Goal: Transaction & Acquisition: Purchase product/service

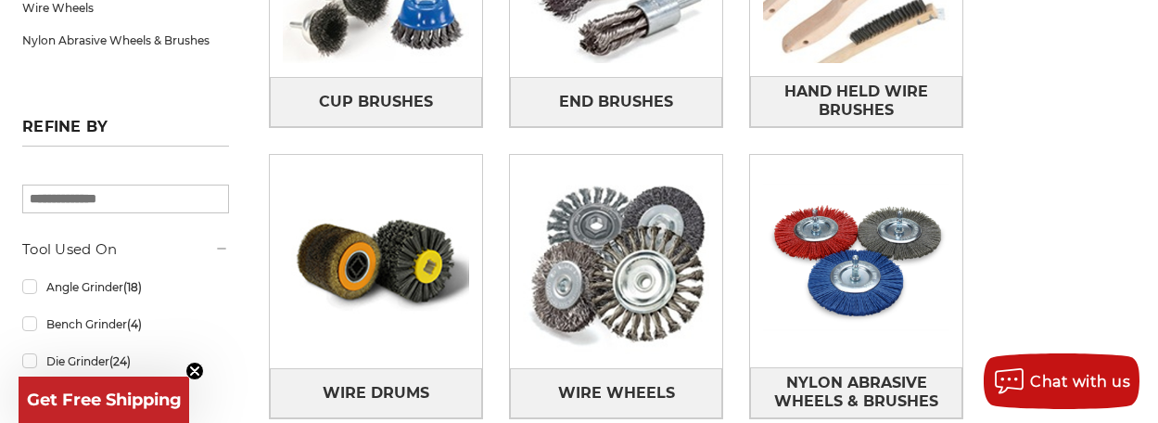
scroll to position [494, 0]
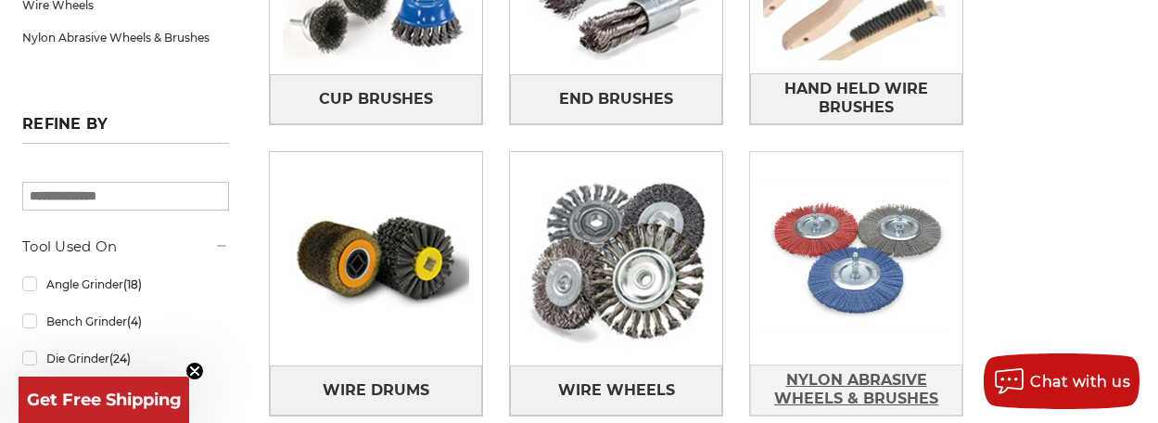
click at [751, 364] on span "Nylon Abrasive Wheels & Brushes" at bounding box center [856, 389] width 210 height 50
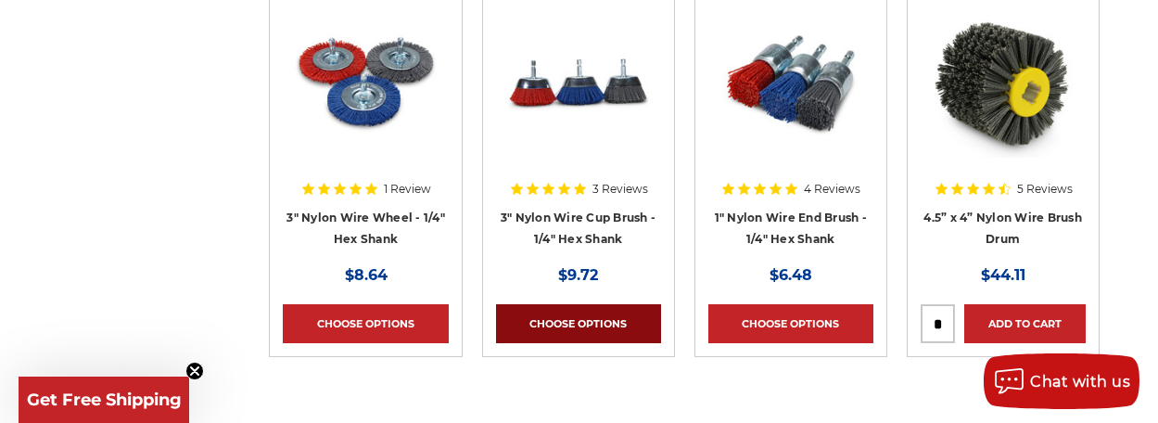
scroll to position [890, 0]
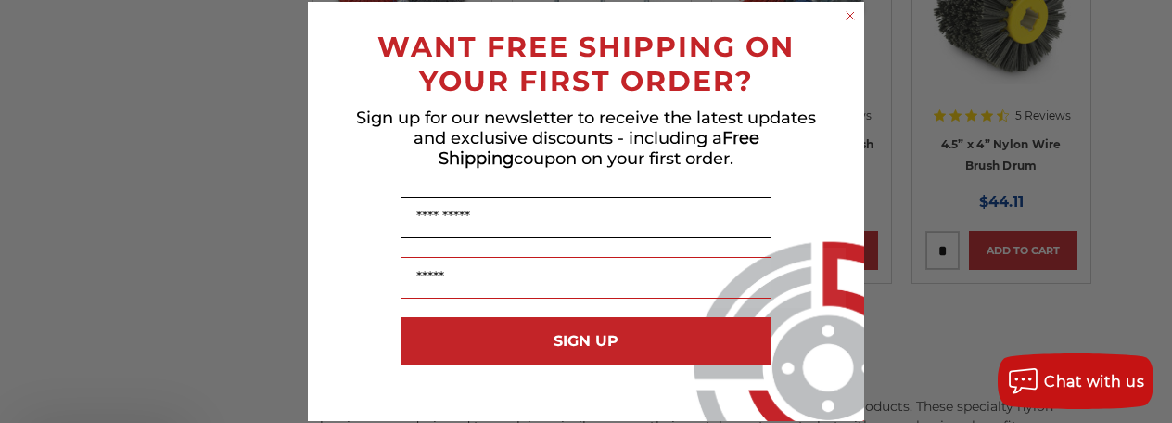
click at [423, 238] on input "Name" at bounding box center [585, 218] width 371 height 42
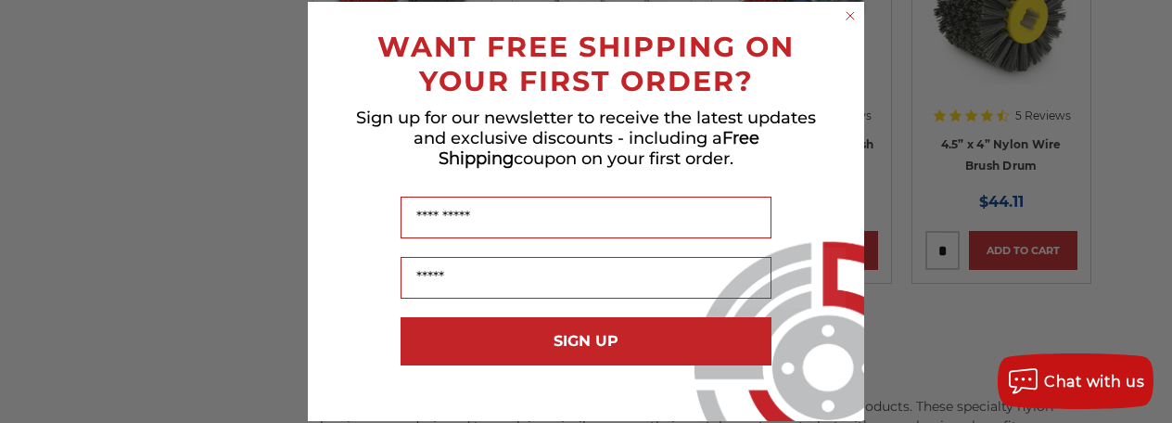
click at [840, 15] on form "WANT FREE SHIPPING ON YOUR FIRST ORDER? Sign up for our newsletter to receive t…" at bounding box center [586, 211] width 556 height 419
click at [847, 17] on circle "Close dialog" at bounding box center [851, 16] width 18 height 18
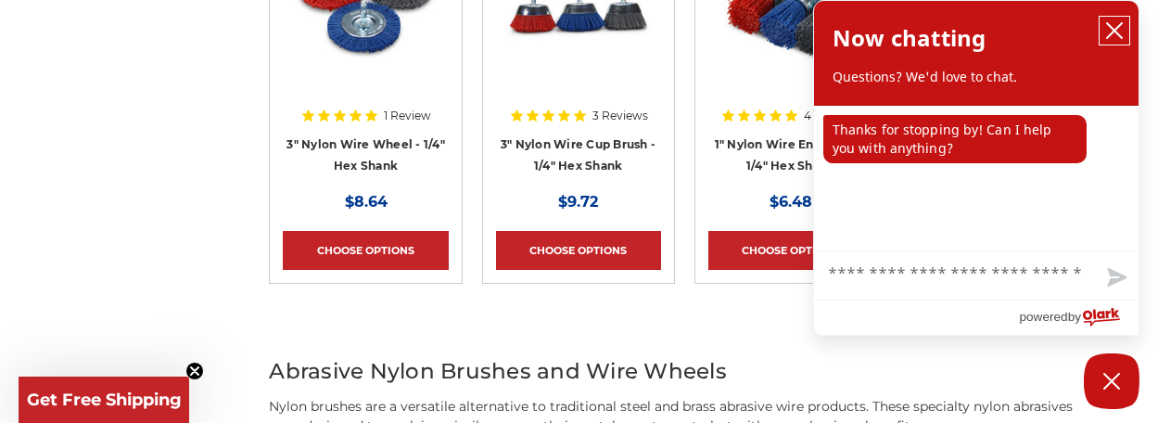
click at [1113, 23] on icon "close chatbox" at bounding box center [1114, 30] width 19 height 19
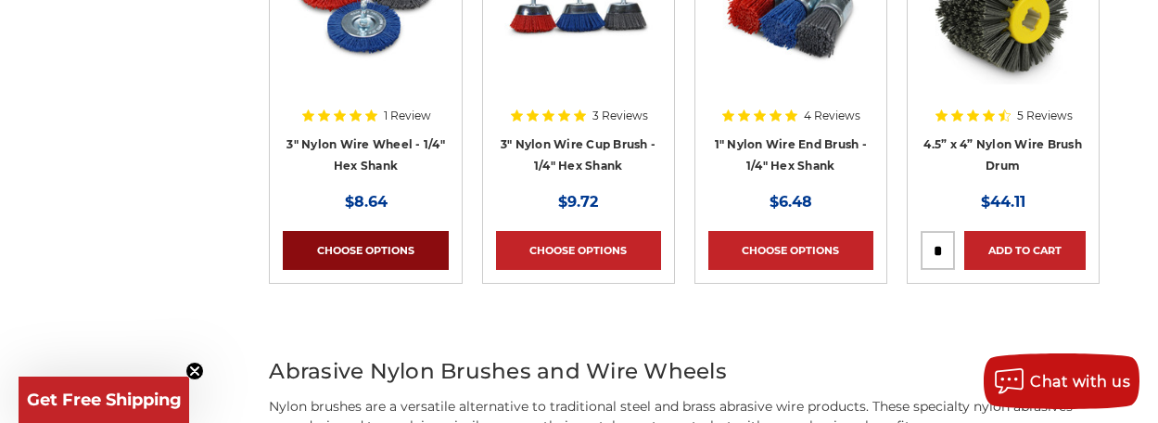
click at [390, 255] on link "Choose Options" at bounding box center [365, 250] width 165 height 39
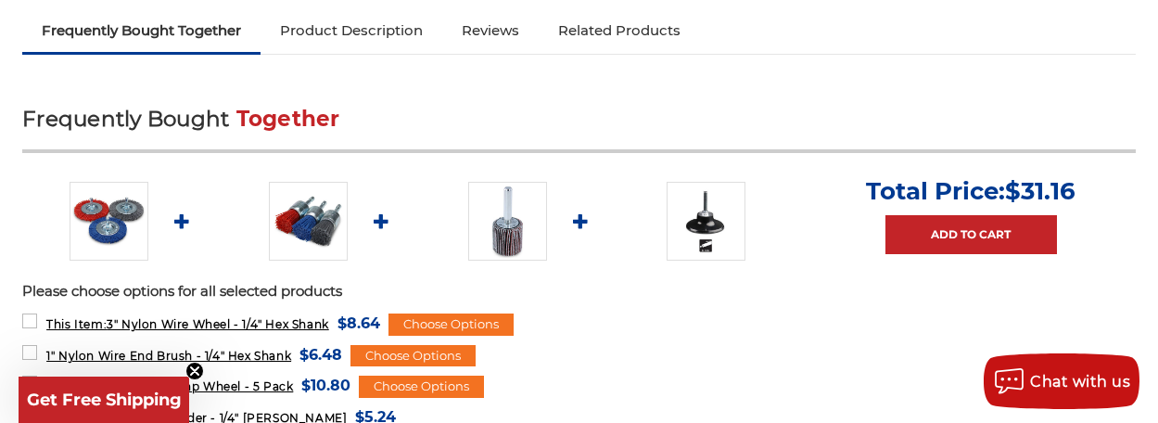
scroll to position [791, 0]
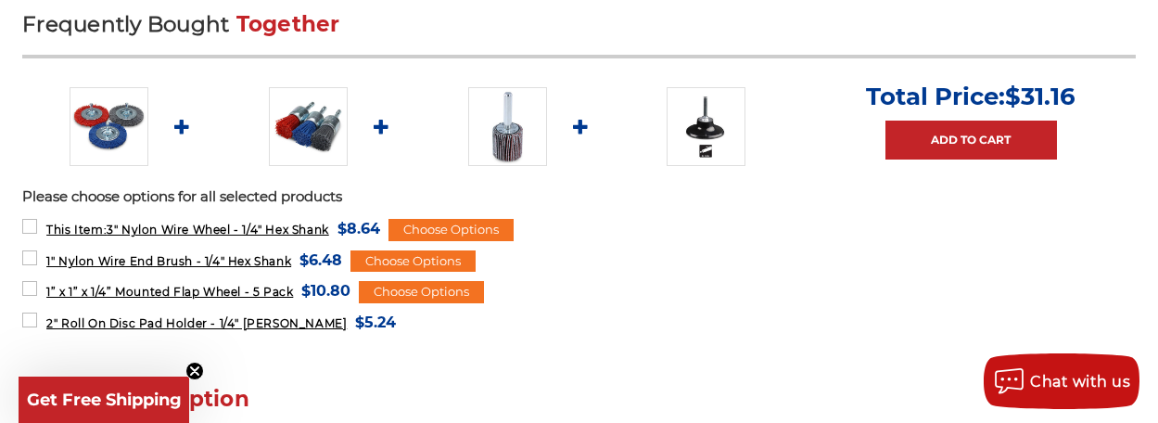
click at [148, 166] on img at bounding box center [109, 126] width 79 height 79
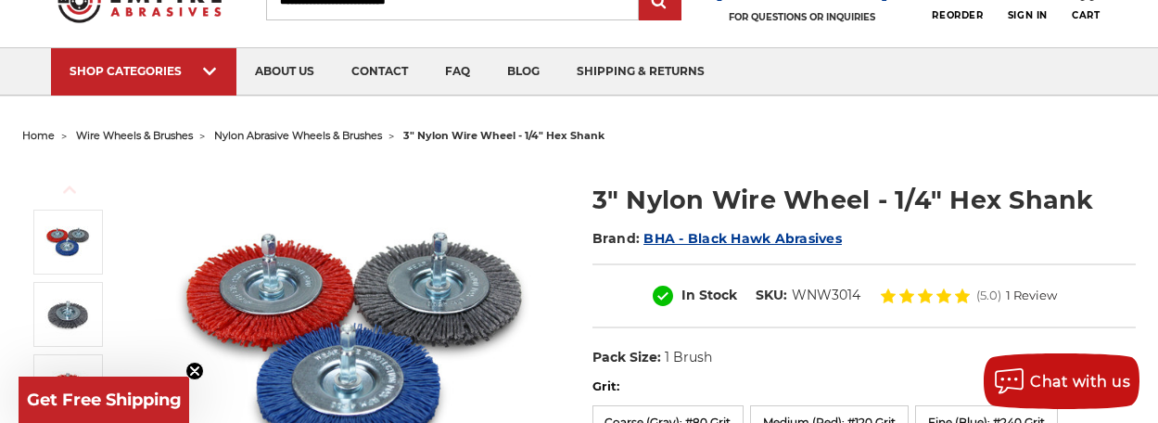
scroll to position [99, 0]
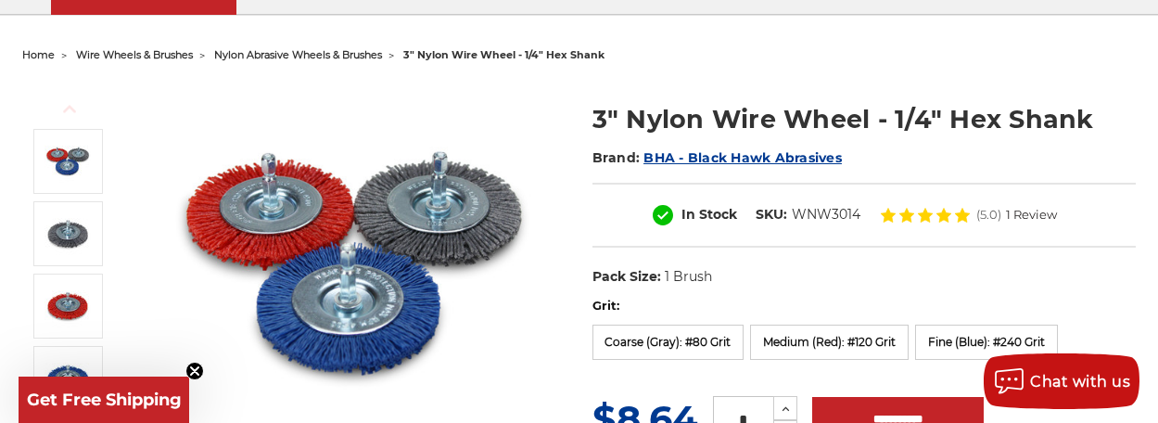
scroll to position [98, 0]
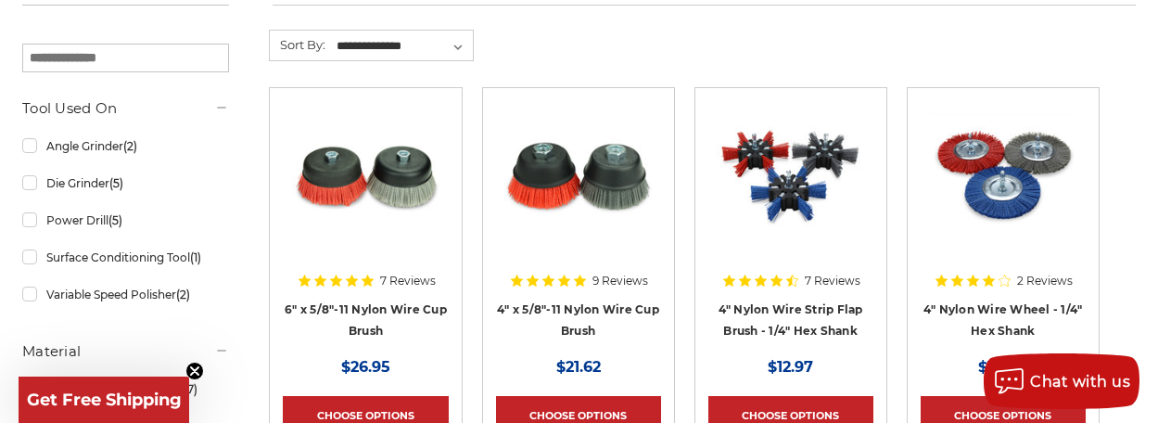
scroll to position [297, 0]
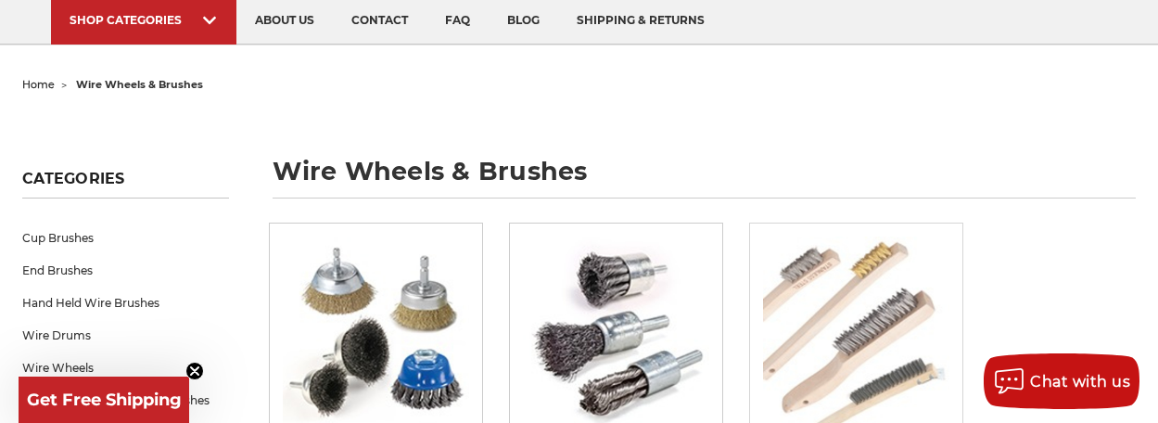
scroll to position [188, 0]
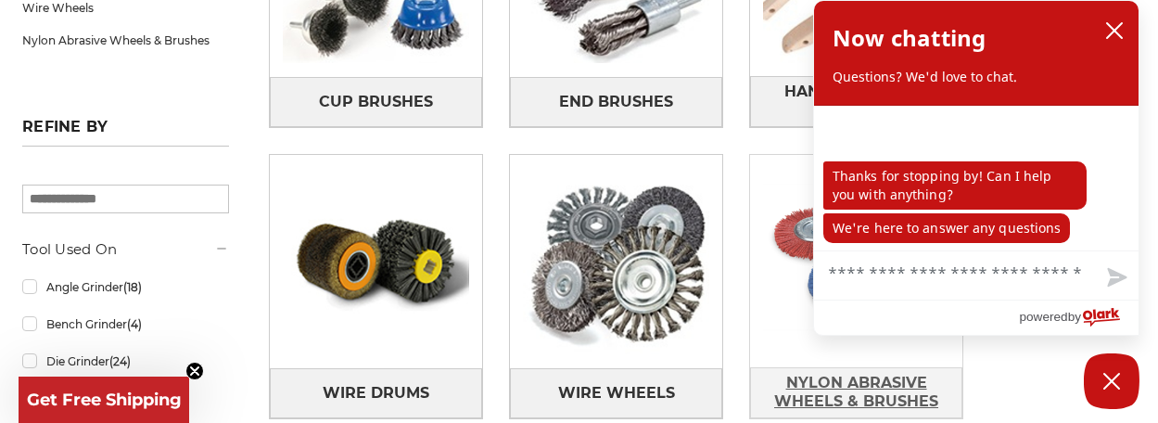
scroll to position [494, 0]
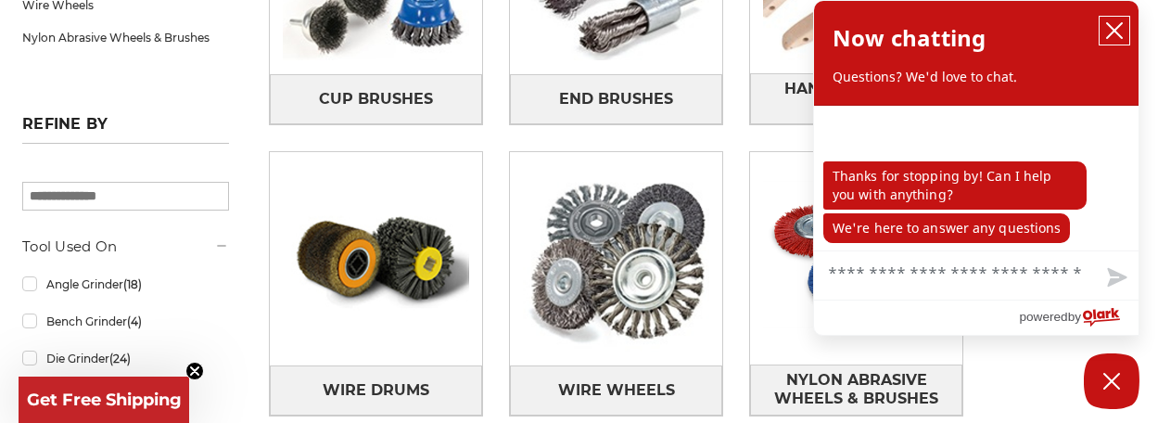
click at [1114, 29] on icon "close chatbox" at bounding box center [1114, 30] width 19 height 19
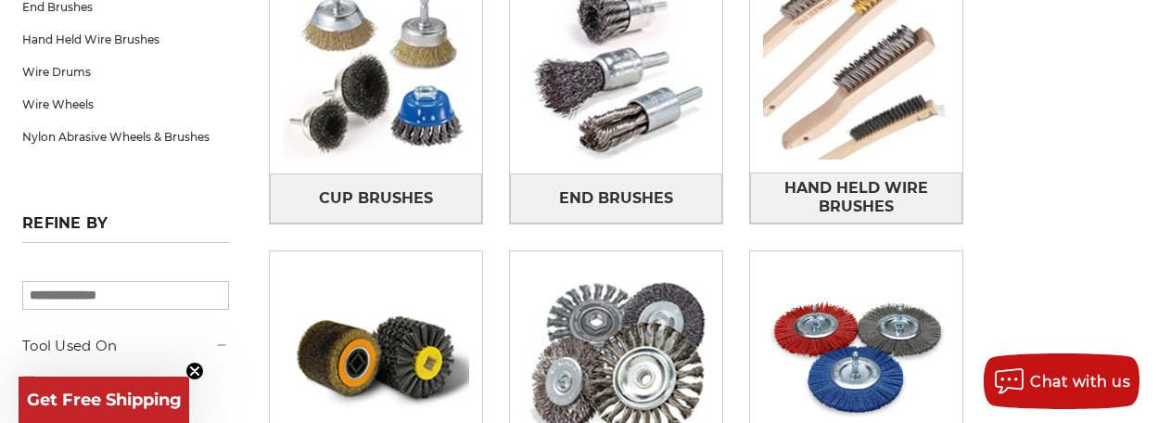
scroll to position [396, 0]
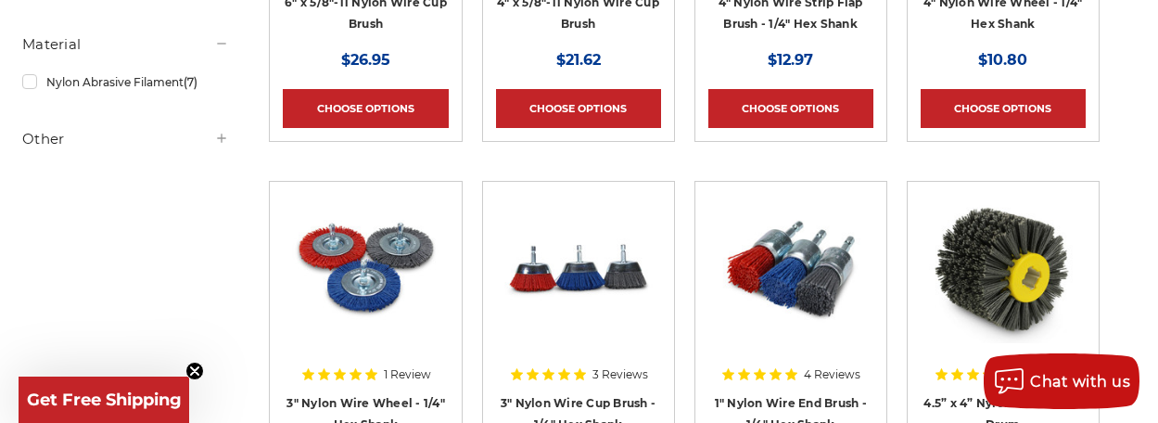
scroll to position [791, 0]
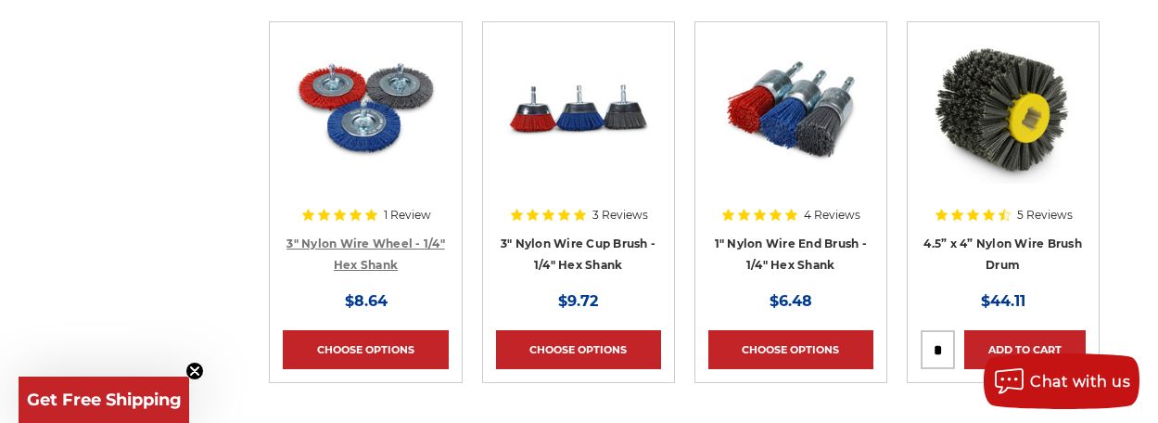
click at [406, 236] on link "3" Nylon Wire Wheel - 1/4" Hex Shank" at bounding box center [365, 253] width 159 height 35
